Goal: Information Seeking & Learning: Learn about a topic

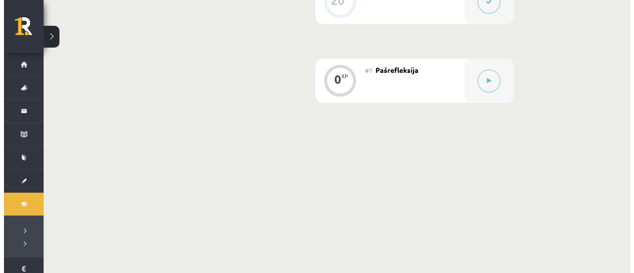
scroll to position [693, 0]
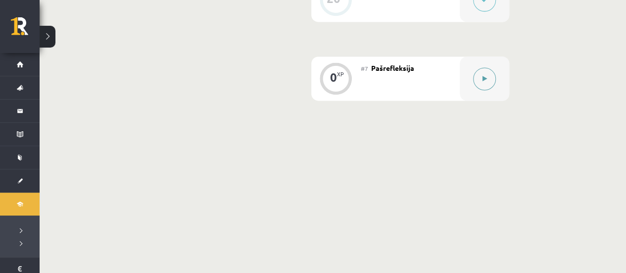
click at [484, 86] on button at bounding box center [484, 78] width 23 height 23
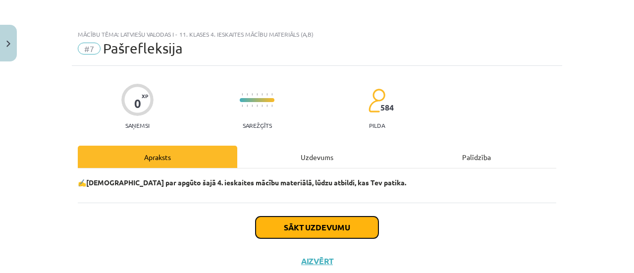
click at [345, 225] on button "Sākt uzdevumu" at bounding box center [316, 227] width 123 height 22
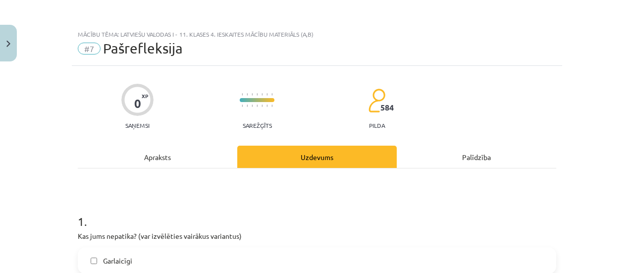
scroll to position [25, 0]
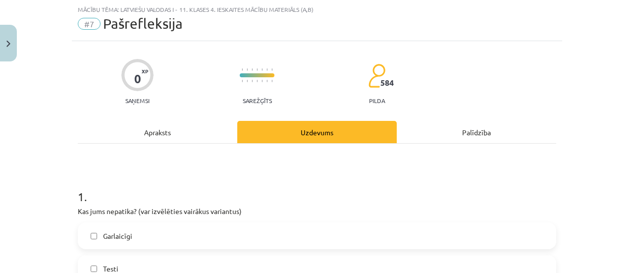
click at [292, 206] on p "Kas jums nepatika? (var izvēlēties vairākus variantus)" at bounding box center [317, 211] width 478 height 10
click at [248, 172] on h1 "1 ." at bounding box center [317, 187] width 478 height 31
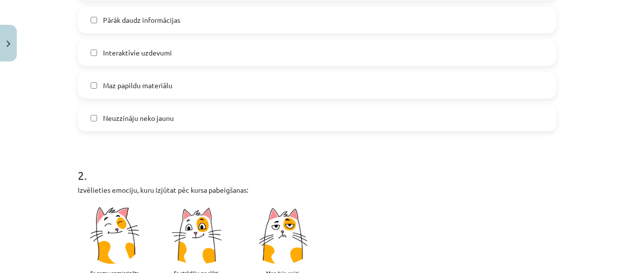
scroll to position [371, 0]
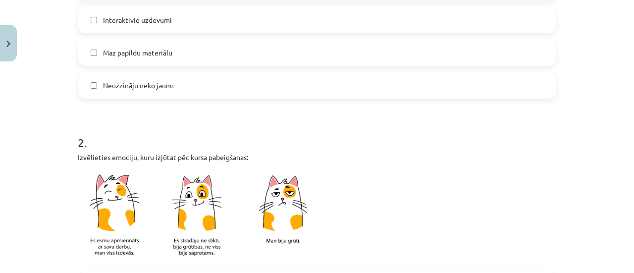
click at [168, 80] on span "Neuzzināju neko jaunu" at bounding box center [138, 85] width 71 height 10
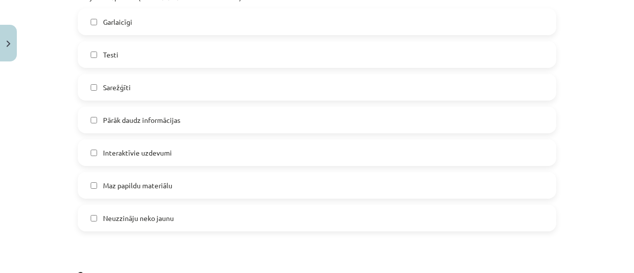
scroll to position [223, 0]
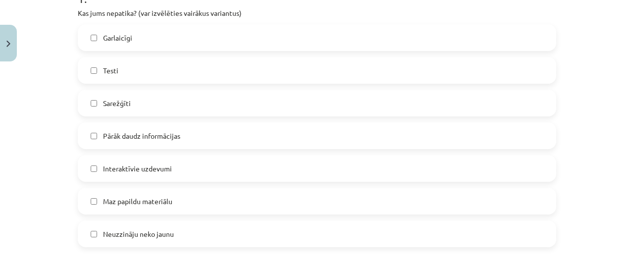
click at [157, 81] on label "Testi" at bounding box center [317, 70] width 476 height 25
click at [117, 223] on label "Neuzzināju neko jaunu" at bounding box center [317, 233] width 476 height 25
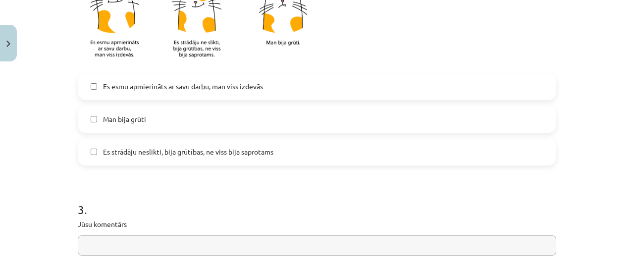
click at [156, 117] on label "Man bija grūti" at bounding box center [317, 119] width 476 height 25
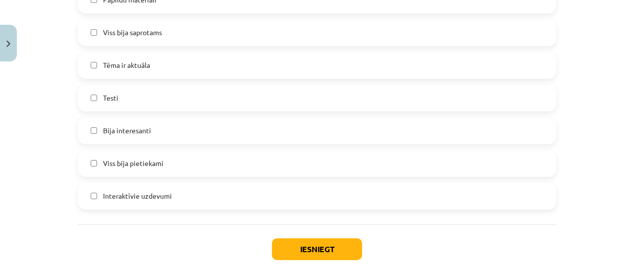
scroll to position [958, 0]
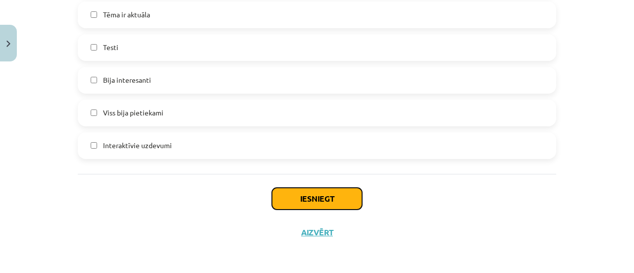
click at [301, 194] on button "Iesniegt" at bounding box center [317, 199] width 90 height 22
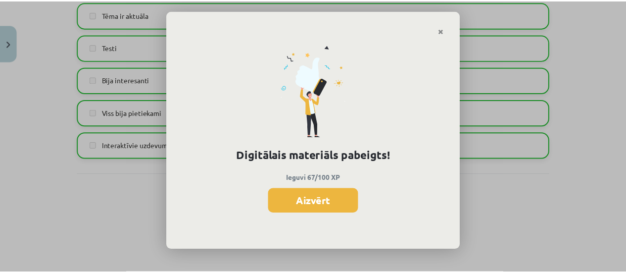
scroll to position [683, 0]
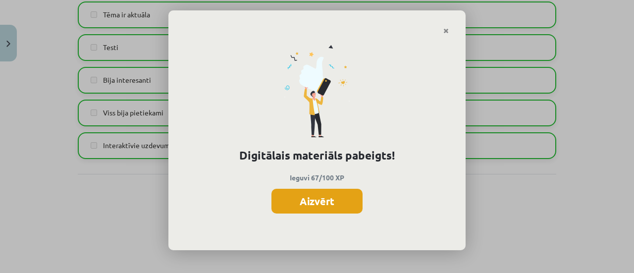
click at [341, 196] on button "Aizvērt" at bounding box center [316, 201] width 91 height 25
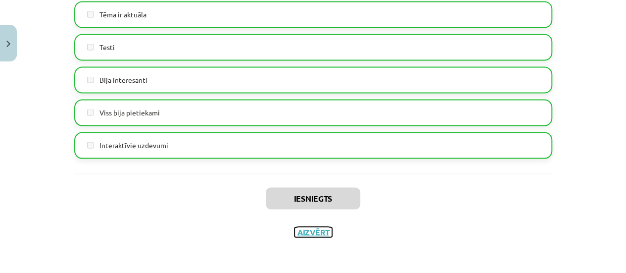
click at [326, 230] on button "Aizvērt" at bounding box center [314, 232] width 38 height 10
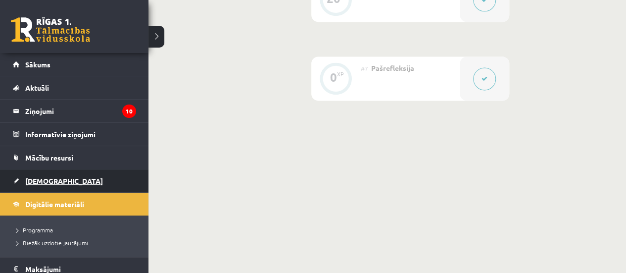
click at [44, 179] on span "[DEMOGRAPHIC_DATA]" at bounding box center [64, 180] width 78 height 9
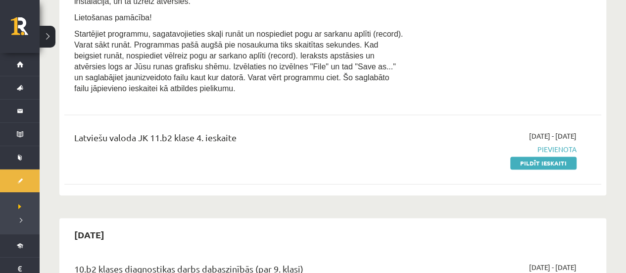
scroll to position [98, 0]
